Goal: Task Accomplishment & Management: Use online tool/utility

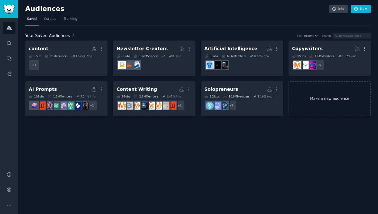
click at [327, 98] on link "Make a new audience" at bounding box center [329, 98] width 82 height 35
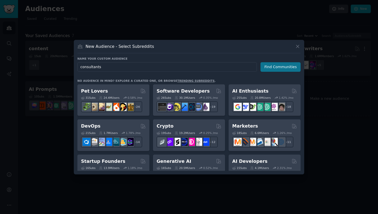
type input "consultants"
click at [277, 64] on button "Find Communities" at bounding box center [280, 67] width 40 height 10
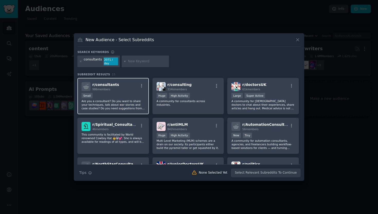
click at [130, 103] on p "Are you a consultant? Do you want to share your techniques, talk about war stor…" at bounding box center [112, 104] width 63 height 11
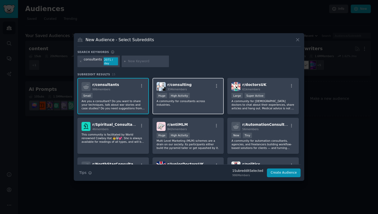
click at [185, 103] on div "r/ consulting 334k members Huge High Activity A community for consultants acros…" at bounding box center [187, 96] width 71 height 36
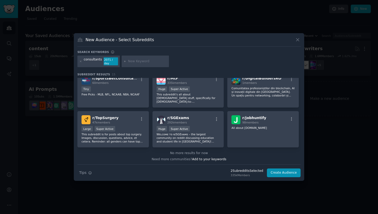
scroll to position [126, 0]
click at [281, 173] on button "Create Audience" at bounding box center [284, 172] width 34 height 9
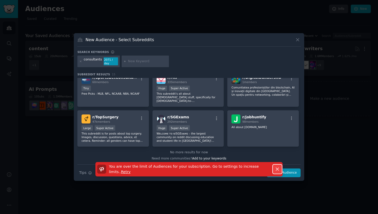
click at [276, 167] on icon "button" at bounding box center [276, 168] width 5 height 5
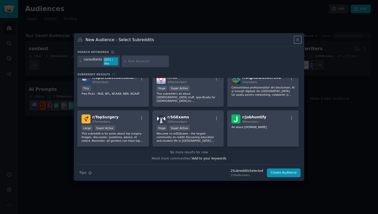
click at [298, 41] on icon at bounding box center [297, 39] width 5 height 5
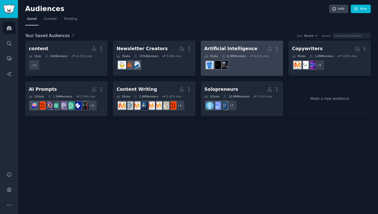
click at [239, 64] on dd "r/ArtificialInteligence" at bounding box center [241, 65] width 75 height 14
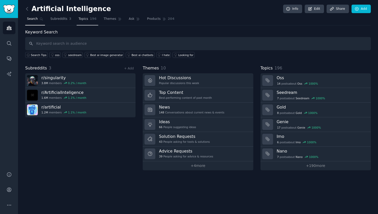
click at [92, 19] on span "196" at bounding box center [93, 19] width 7 height 5
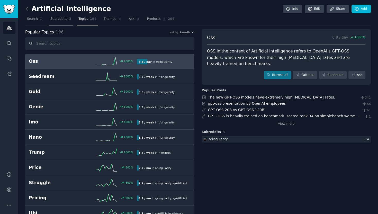
click at [49, 20] on link "Subreddits 3" at bounding box center [61, 20] width 24 height 11
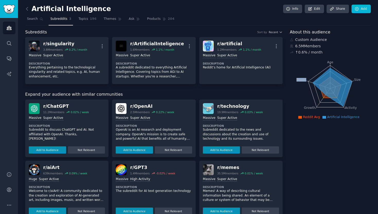
drag, startPoint x: 331, startPoint y: 89, endPoint x: 319, endPoint y: 98, distance: 15.2
click at [319, 98] on icon "Age Size Activity Growth Reach" at bounding box center [329, 88] width 81 height 65
click at [298, 90] on icon "Age Size Activity Growth Reach" at bounding box center [329, 88] width 81 height 65
